Goal: Navigation & Orientation: Find specific page/section

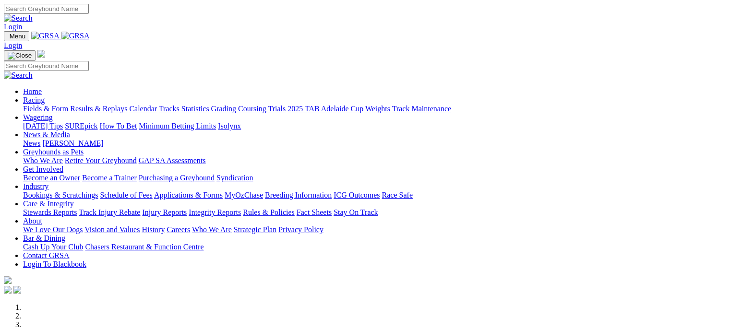
click at [39, 105] on link "Fields & Form" at bounding box center [45, 109] width 45 height 8
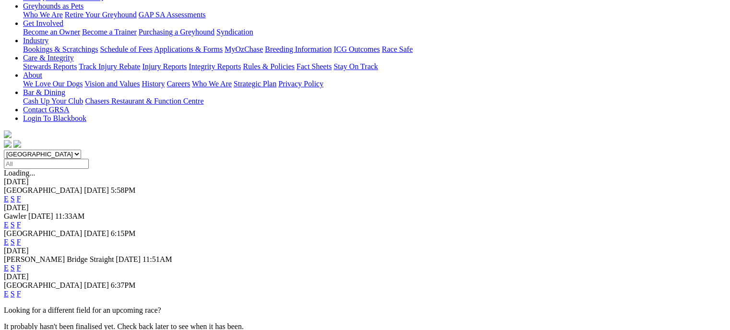
scroll to position [172, 0]
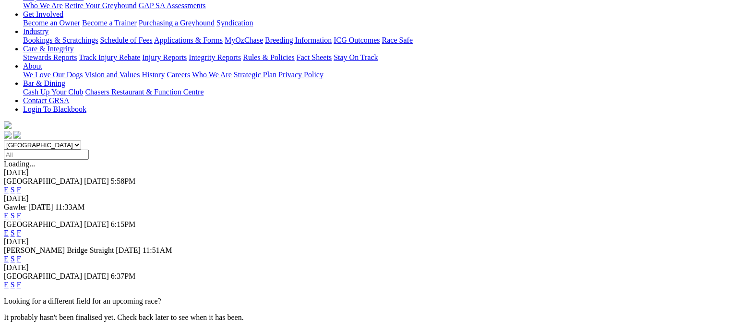
click at [21, 255] on link "F" at bounding box center [19, 259] width 4 height 8
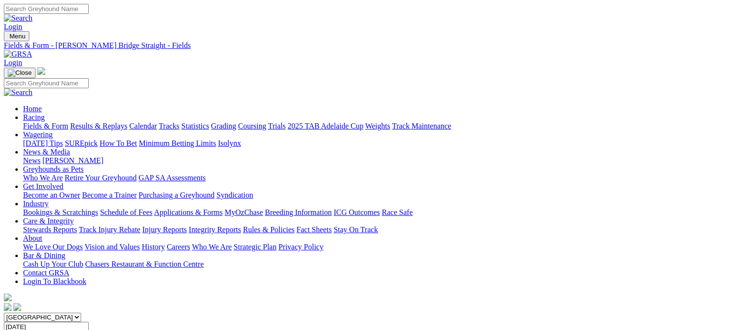
click at [39, 122] on link "Fields & Form" at bounding box center [45, 126] width 45 height 8
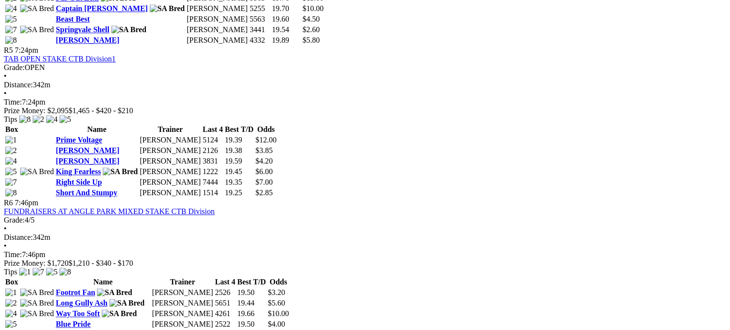
scroll to position [1016, 0]
